Goal: Information Seeking & Learning: Learn about a topic

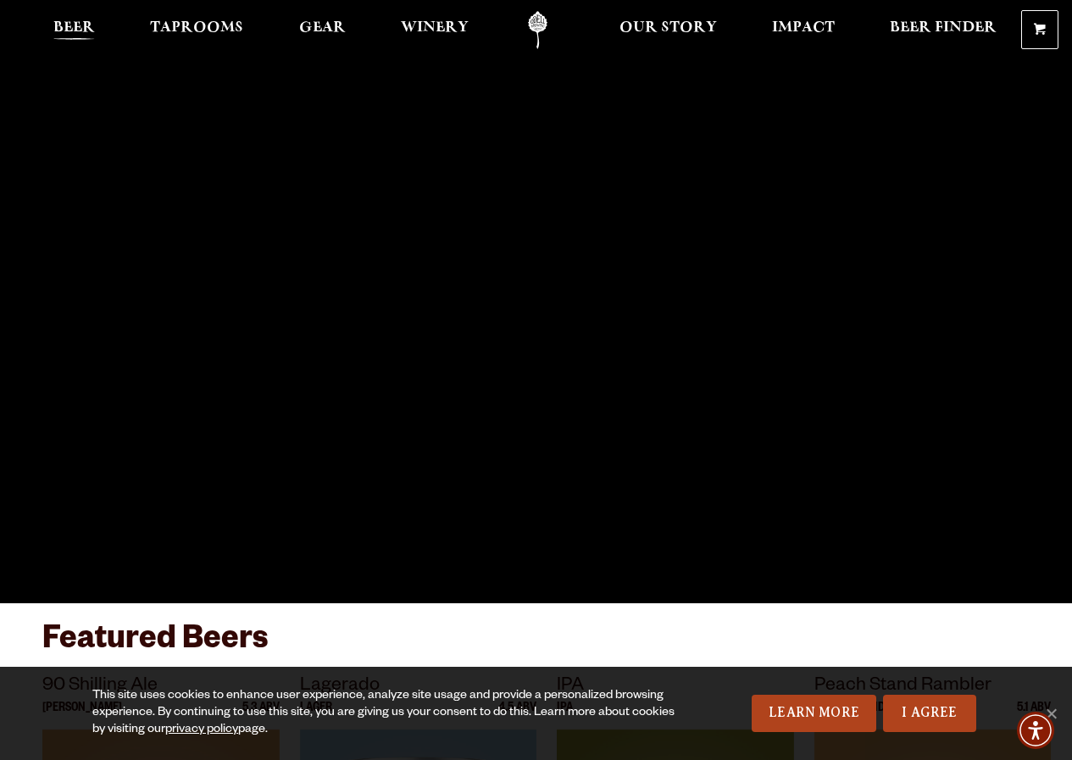
click at [95, 27] on link "Beer" at bounding box center [74, 30] width 64 height 38
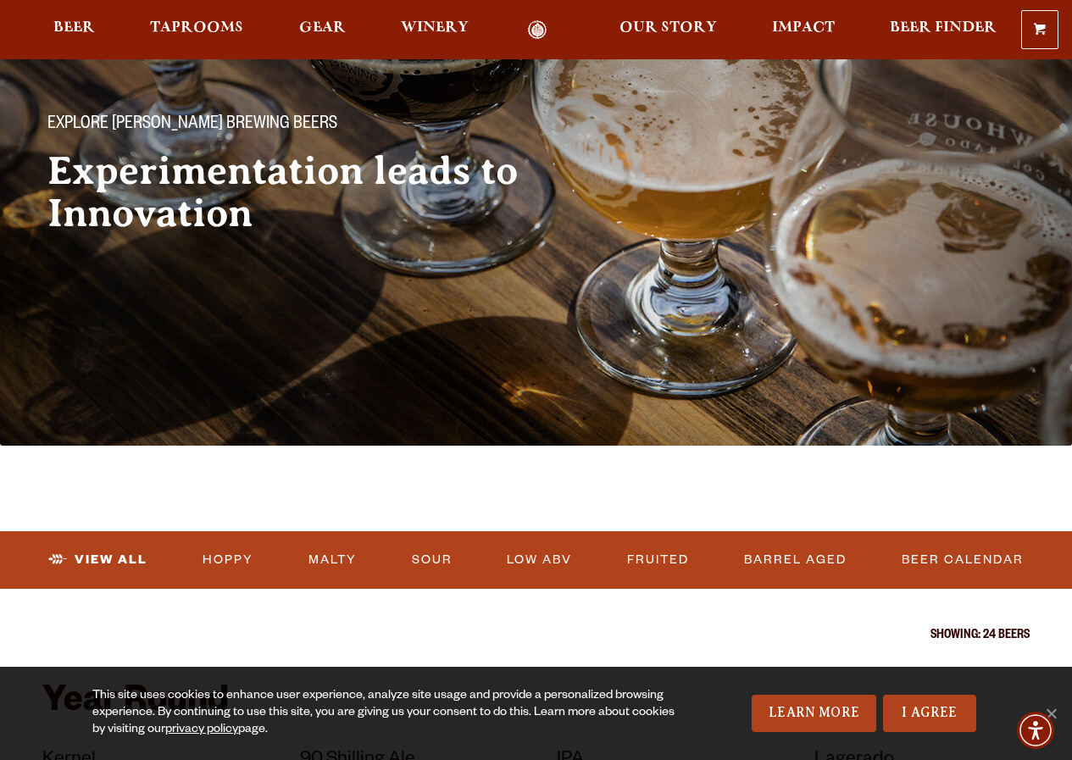
scroll to position [170, 0]
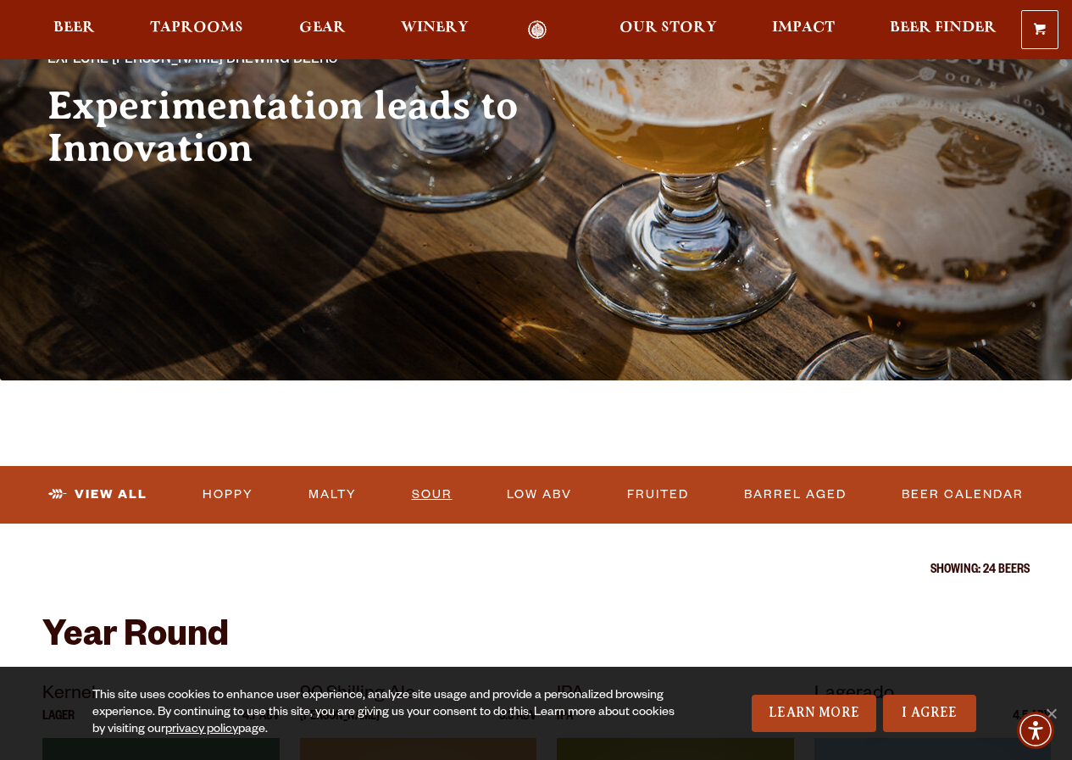
click at [428, 492] on link "Sour" at bounding box center [432, 494] width 54 height 39
